Goal: Information Seeking & Learning: Learn about a topic

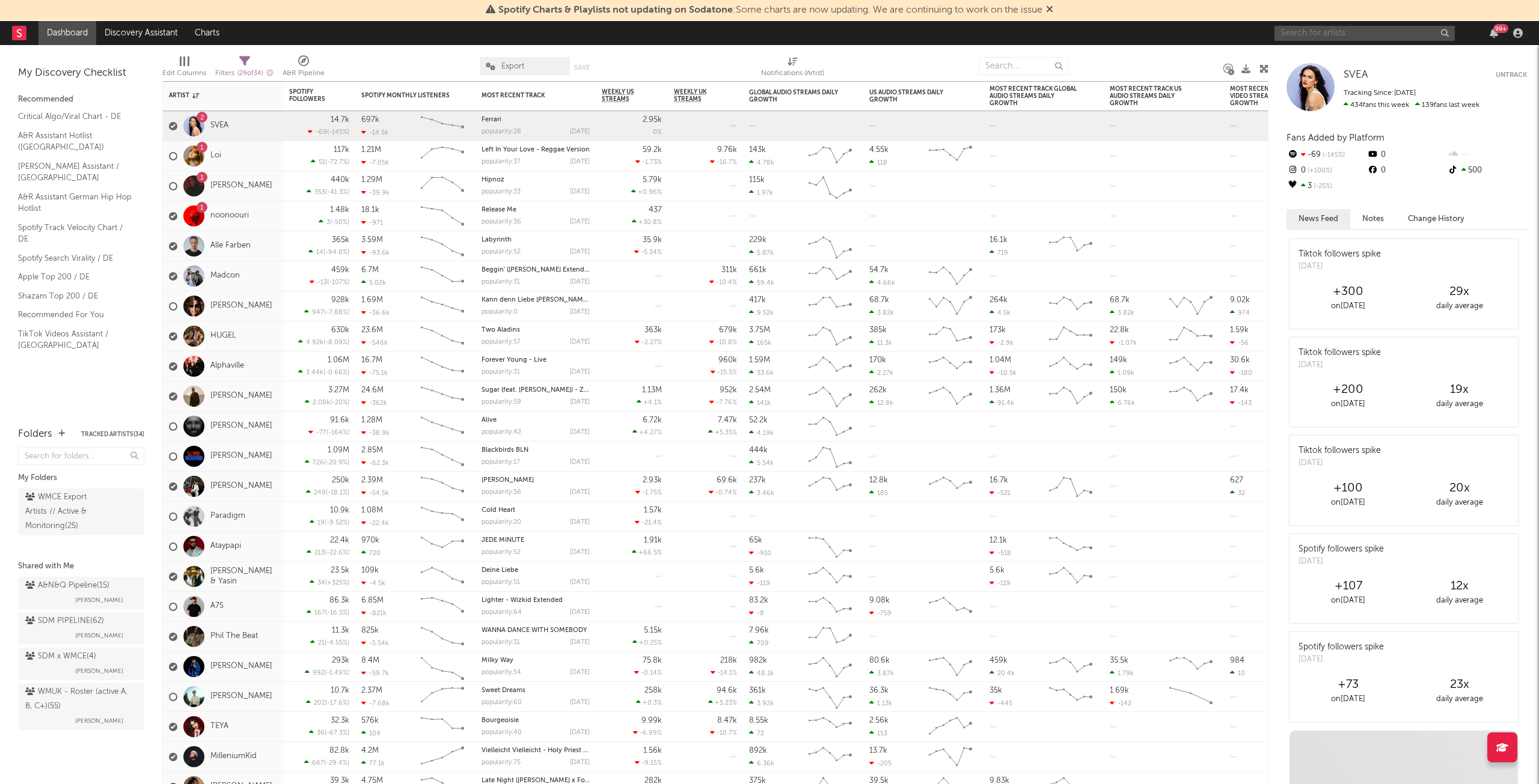
click at [1353, 29] on input "text" at bounding box center [1365, 34] width 181 height 15
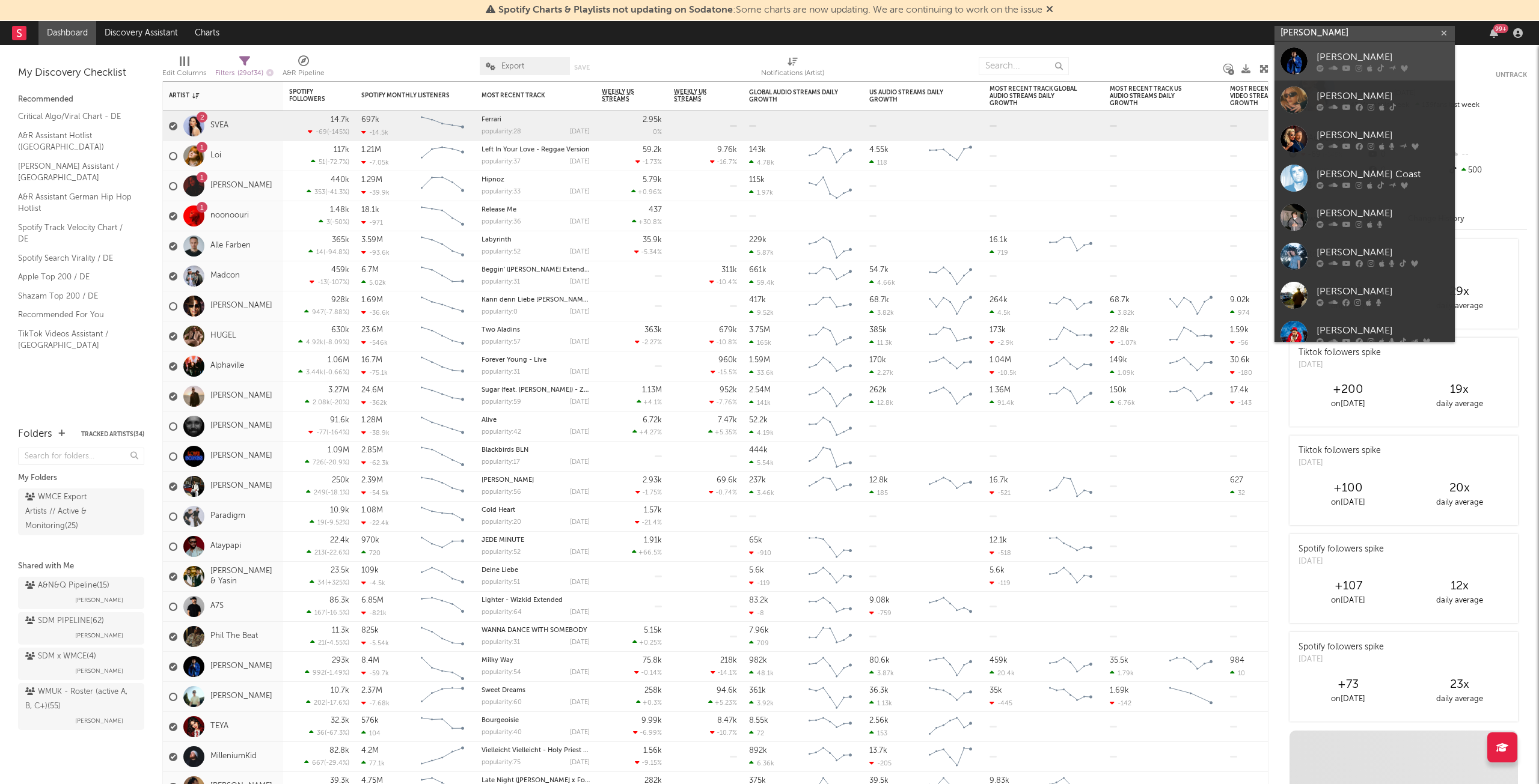
type input "[PERSON_NAME]"
click at [1361, 45] on link "[PERSON_NAME]" at bounding box center [1365, 61] width 181 height 39
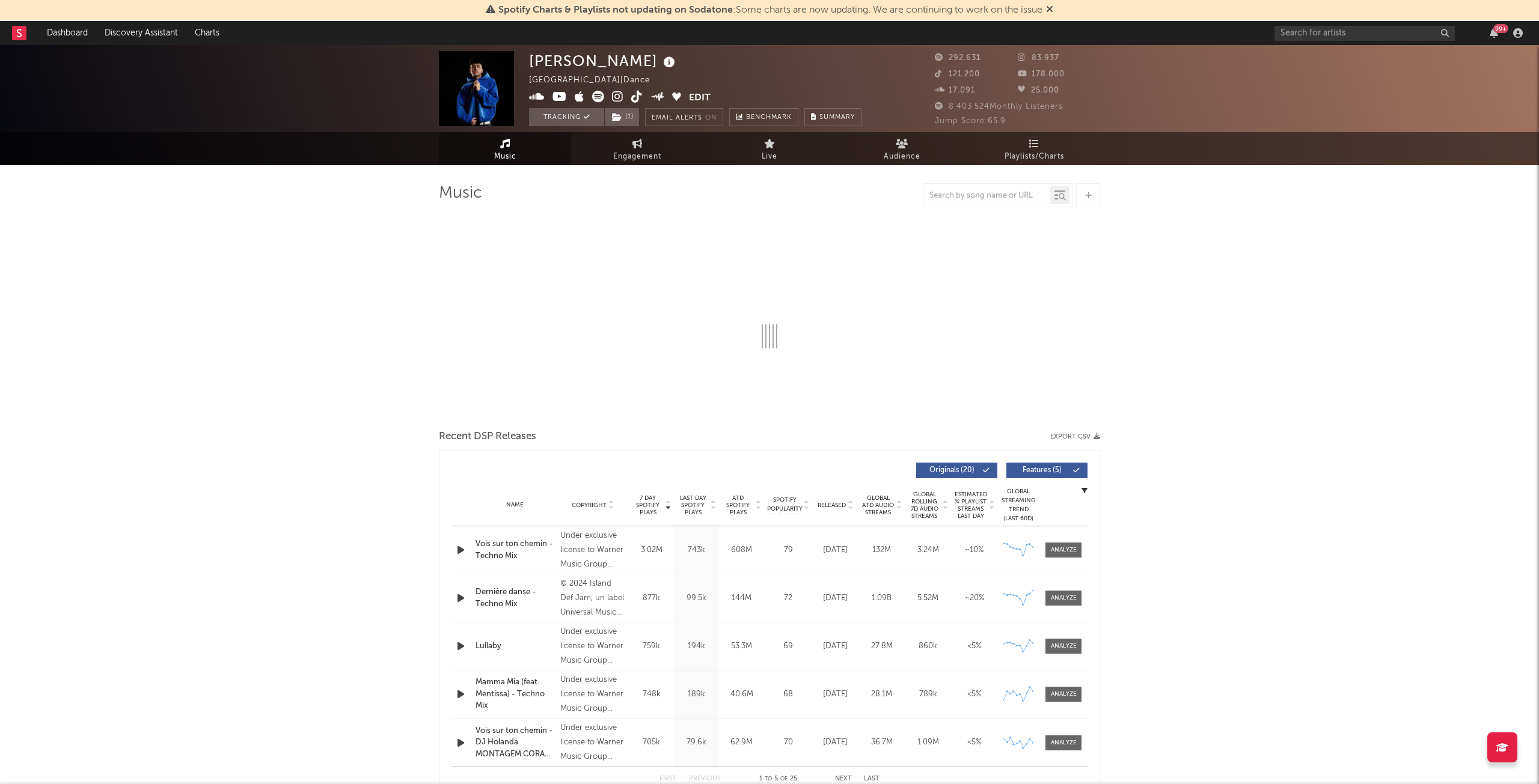
select select "6m"
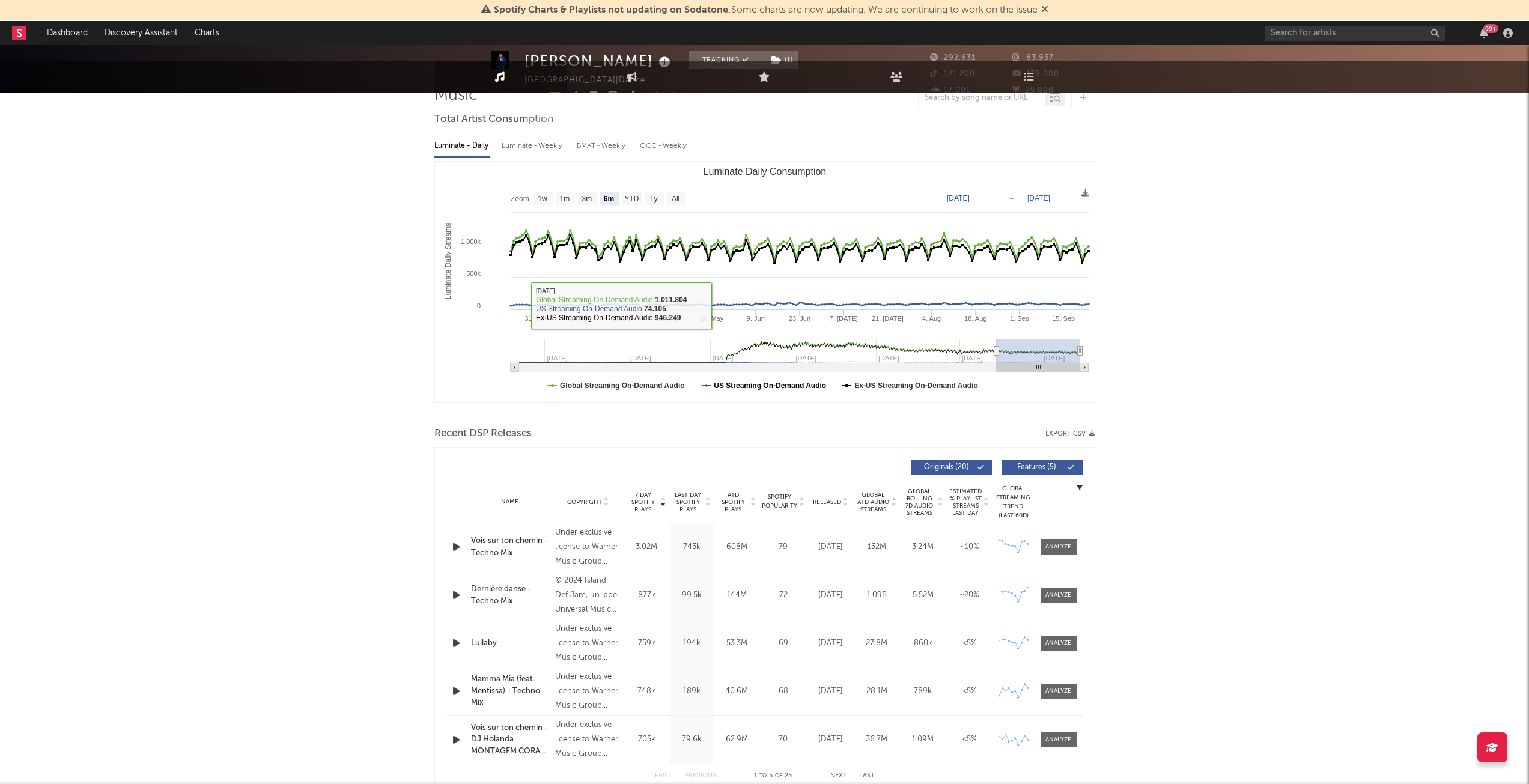
scroll to position [421, 0]
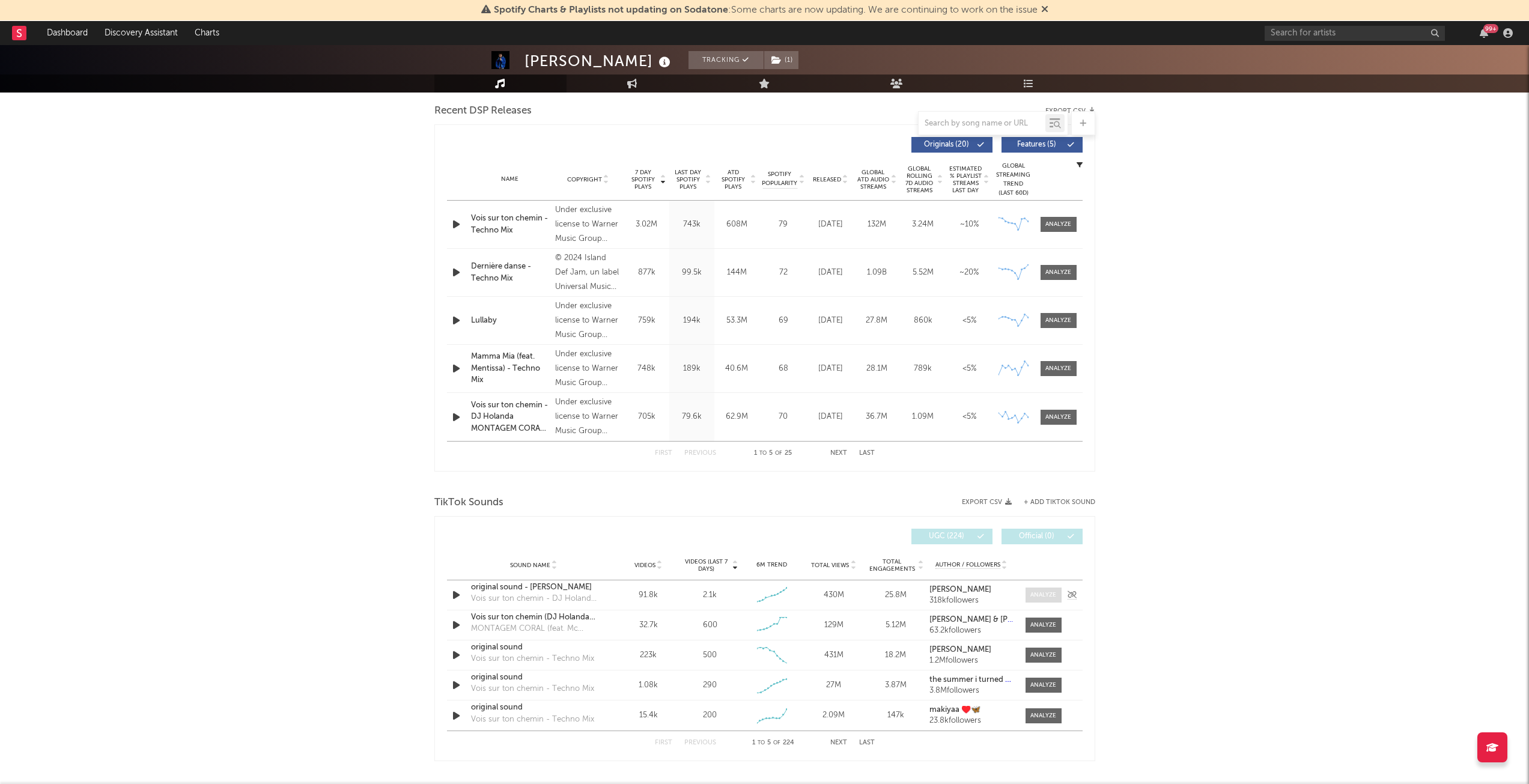
click at [1044, 597] on div at bounding box center [1044, 595] width 26 height 9
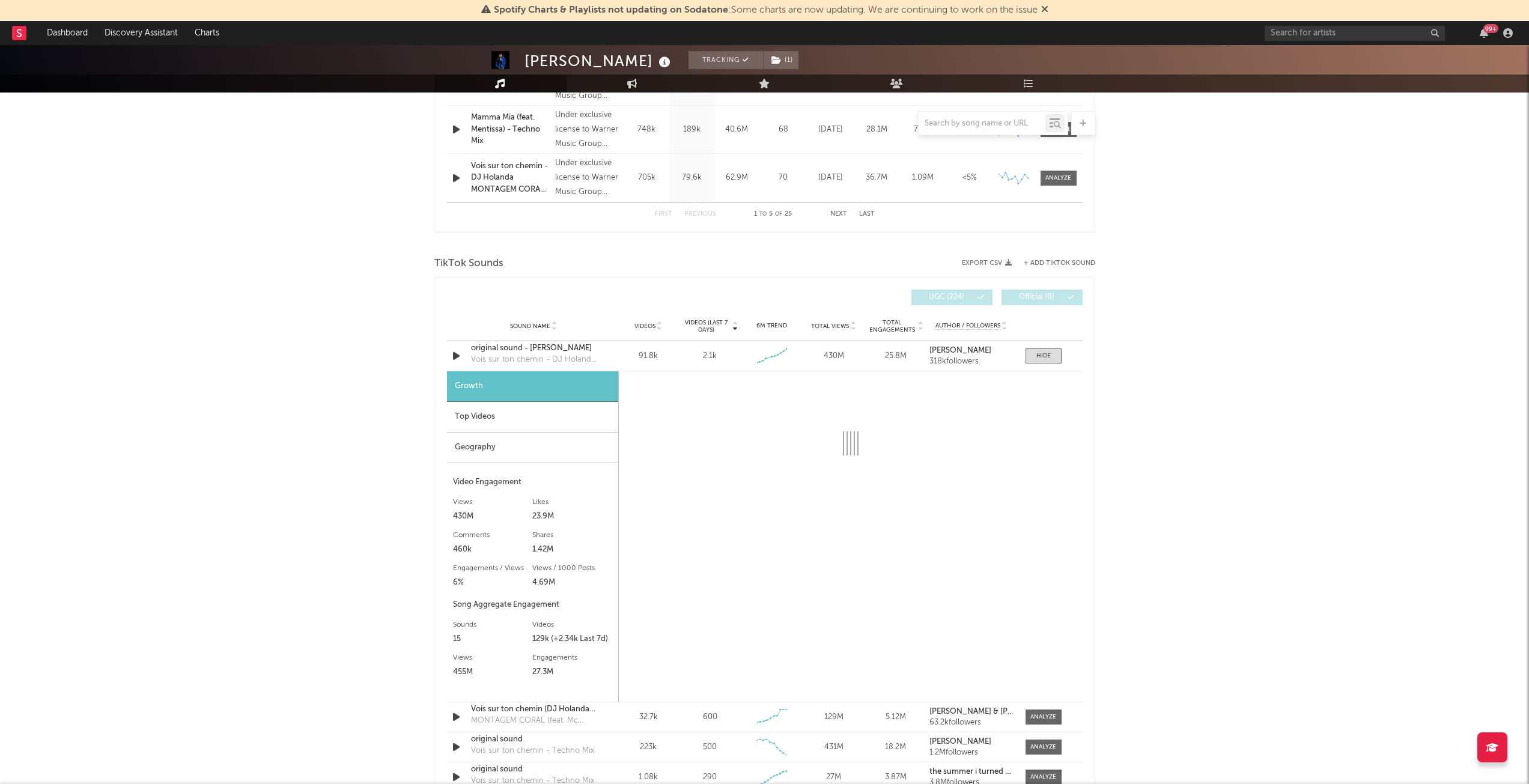
scroll to position [661, 0]
click at [521, 448] on div "Geography" at bounding box center [532, 447] width 171 height 31
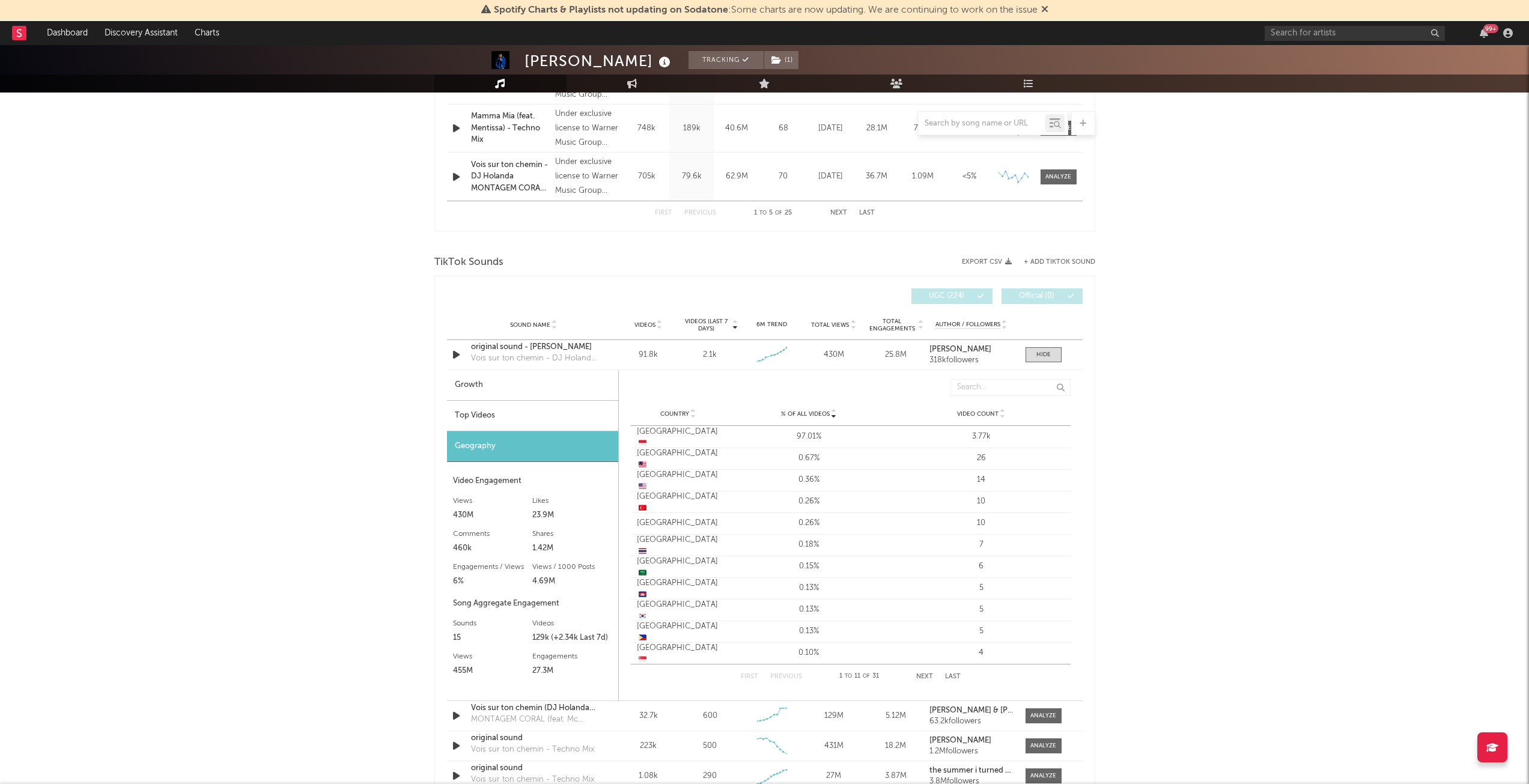
click at [520, 380] on div "Growth" at bounding box center [532, 385] width 171 height 31
select select "6m"
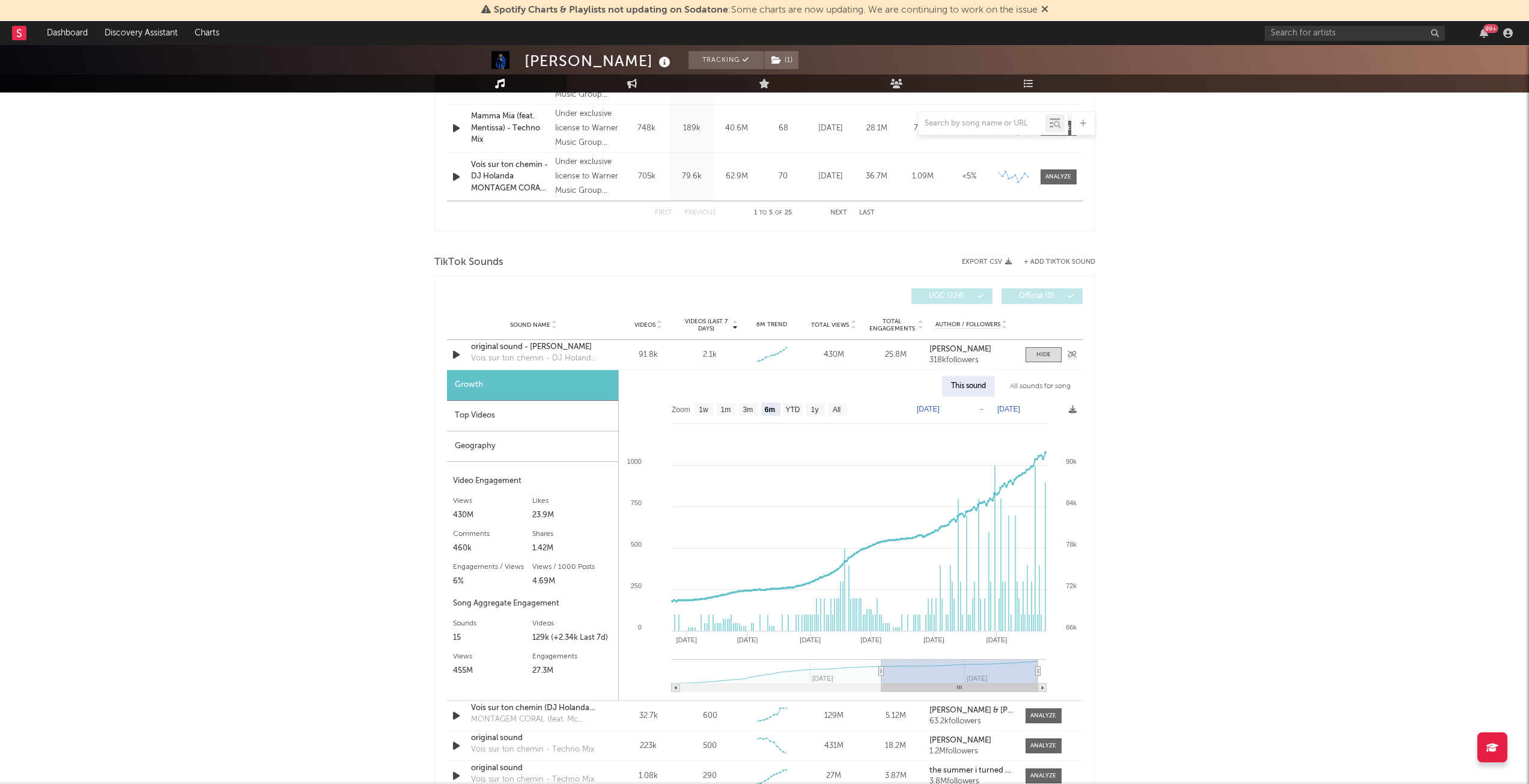
click at [541, 344] on div "original sound - [PERSON_NAME]" at bounding box center [534, 347] width 126 height 12
click at [1044, 349] on span at bounding box center [1044, 355] width 36 height 15
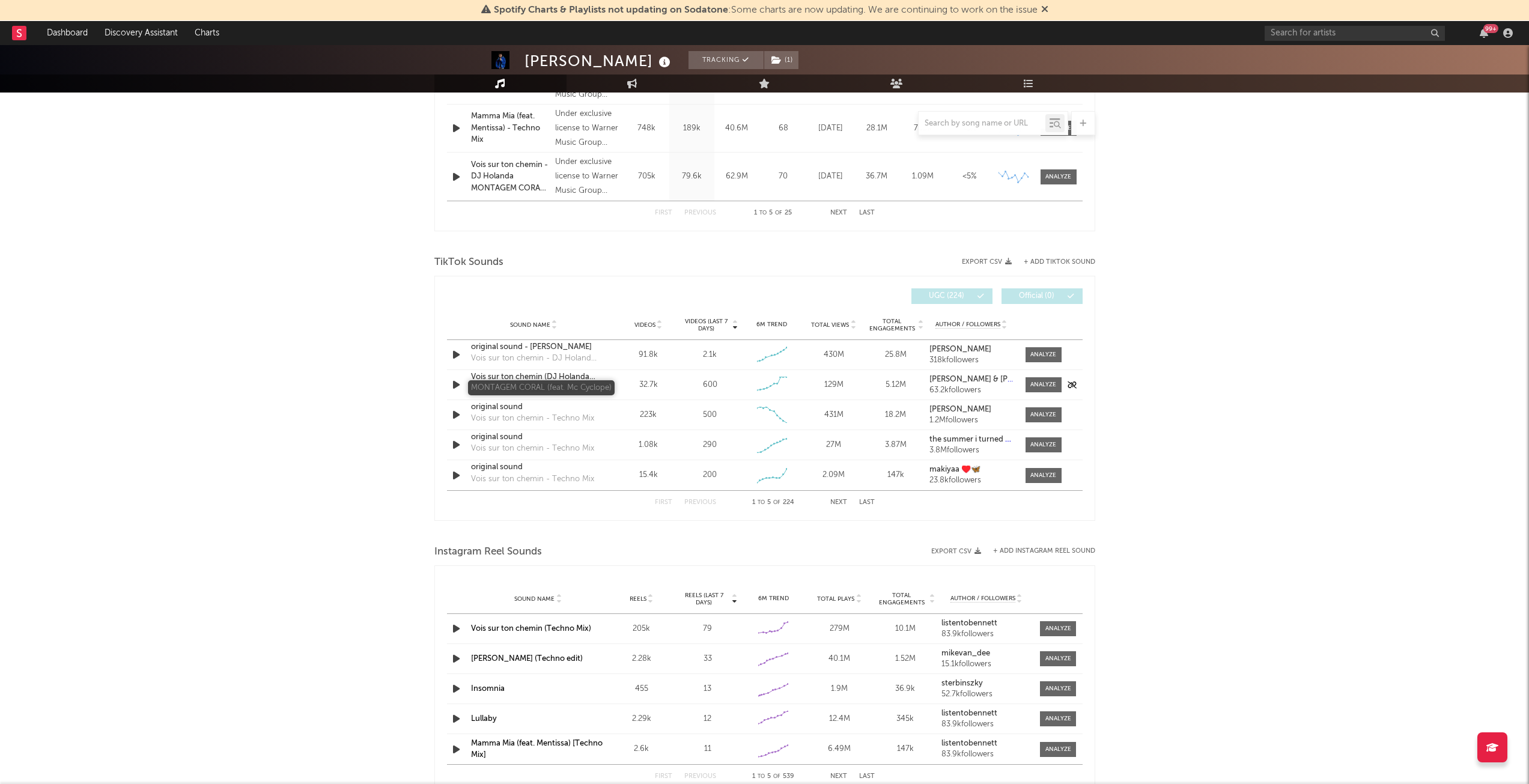
click at [570, 388] on div "MONTAGEM CORAL (feat. Mc Cyclope)" at bounding box center [534, 389] width 126 height 12
click at [1038, 386] on div at bounding box center [1044, 385] width 26 height 9
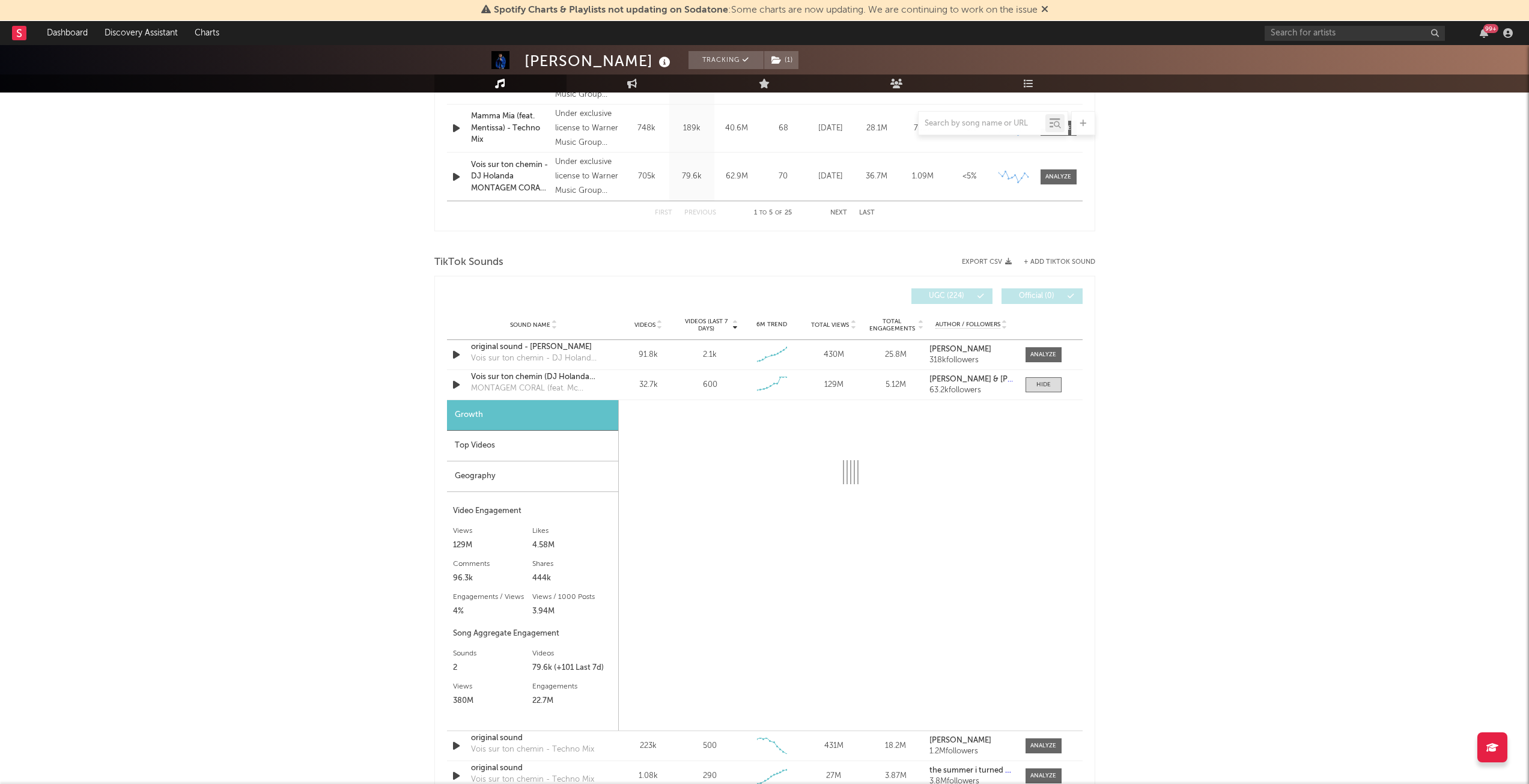
click at [539, 446] on div "Top Videos" at bounding box center [532, 446] width 171 height 31
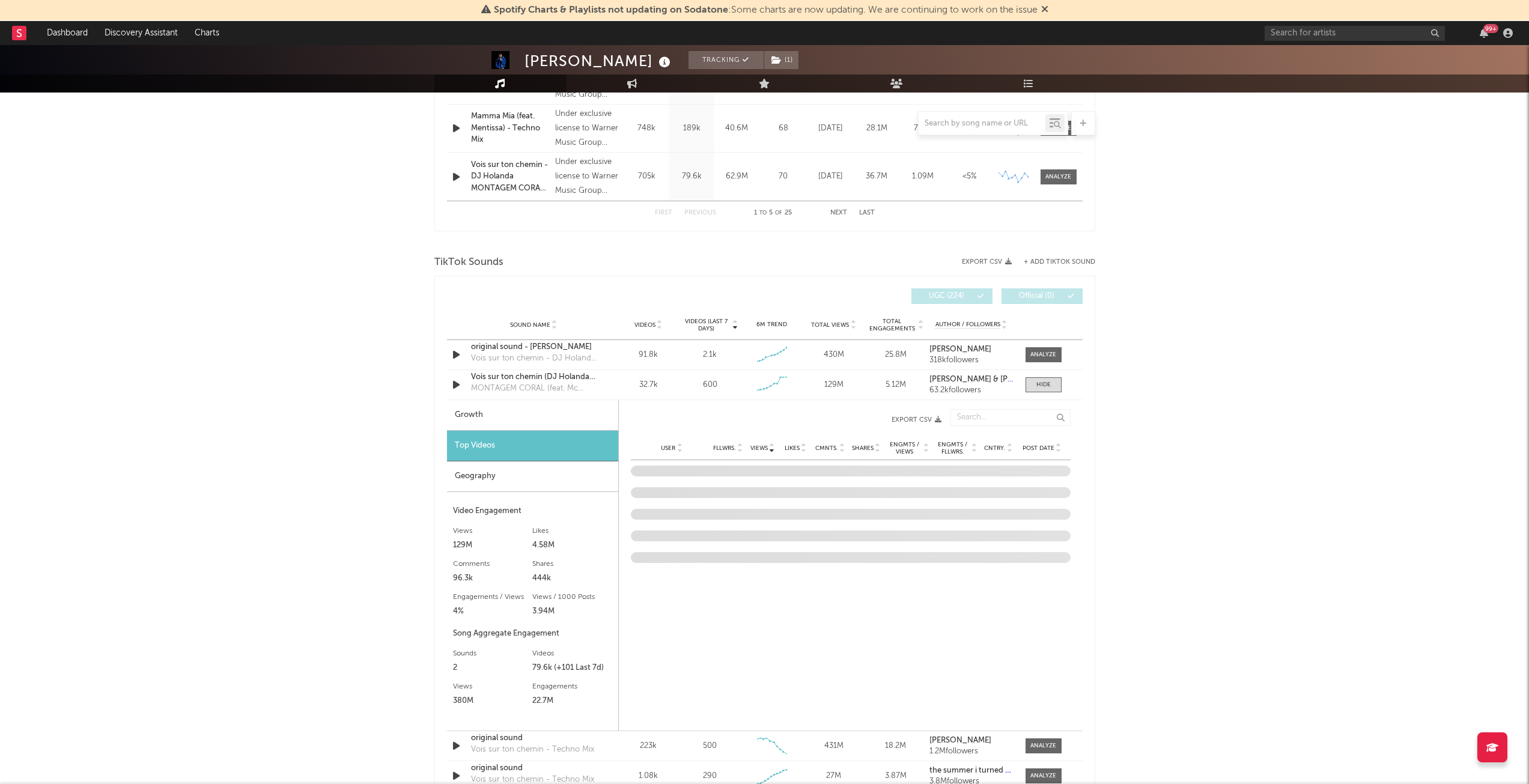
click at [544, 479] on div "Geography" at bounding box center [532, 477] width 171 height 31
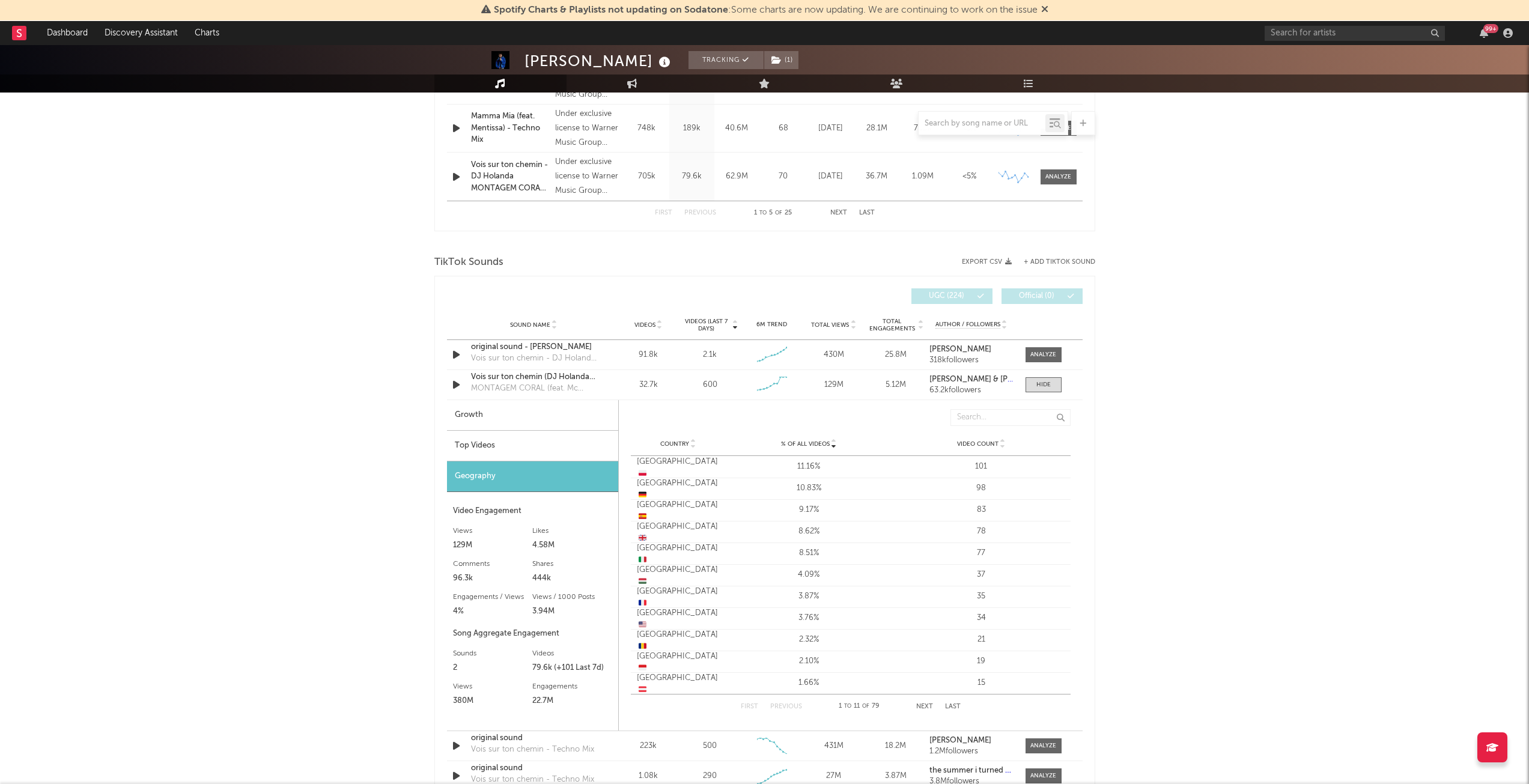
click at [534, 445] on div "Top Videos" at bounding box center [532, 446] width 171 height 31
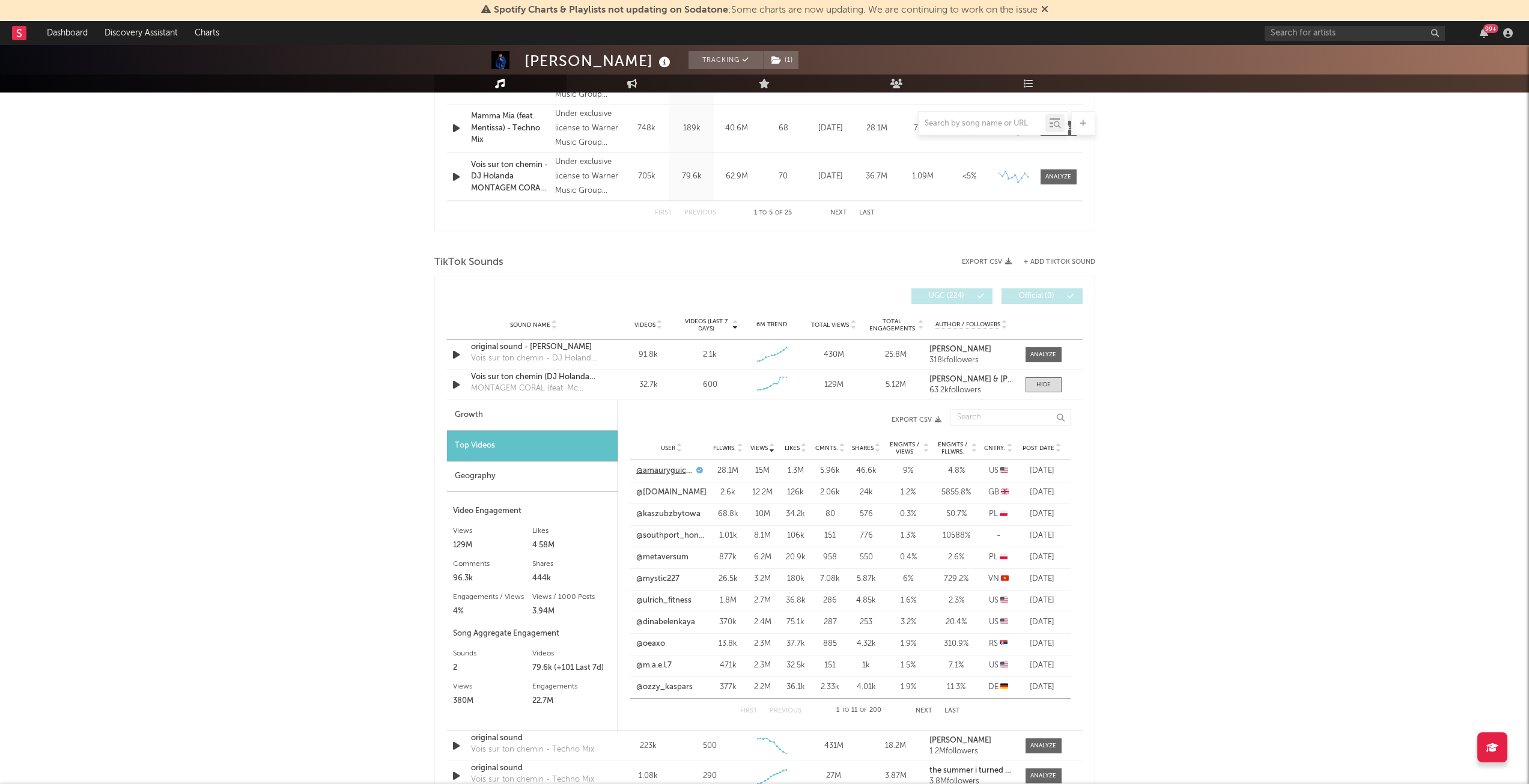
click at [679, 468] on link "@amauryguichon" at bounding box center [665, 471] width 57 height 12
